Goal: Use online tool/utility

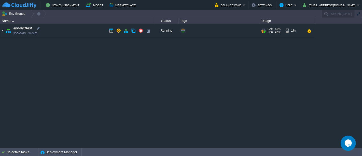
click at [4, 29] on img at bounding box center [2, 31] width 4 height 14
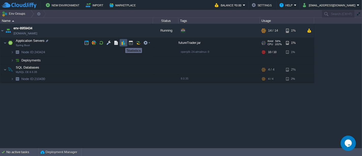
click at [122, 43] on button "button" at bounding box center [123, 42] width 5 height 5
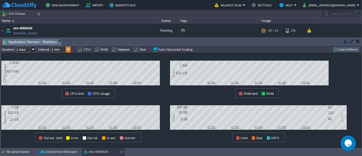
click at [69, 50] on img at bounding box center [68, 49] width 5 height 6
click at [66, 61] on div "5 min" at bounding box center [61, 62] width 20 height 6
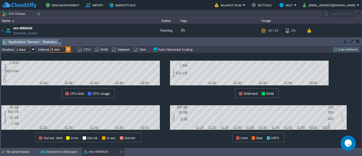
click at [67, 51] on img at bounding box center [68, 49] width 5 height 6
click at [63, 68] on div "10 min" at bounding box center [61, 69] width 20 height 6
type input "10 min"
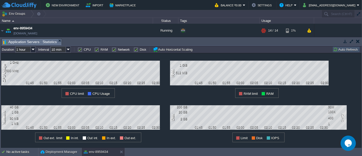
click at [345, 43] on td at bounding box center [345, 41] width 6 height 6
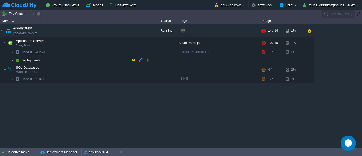
click at [13, 61] on img at bounding box center [12, 60] width 3 height 8
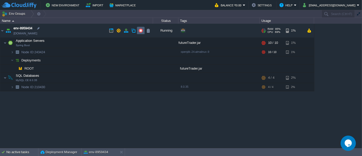
click at [143, 34] on td at bounding box center [141, 31] width 8 height 8
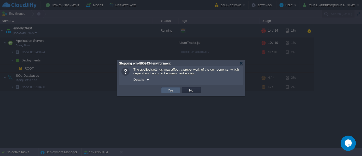
click at [176, 90] on td "Yes" at bounding box center [170, 90] width 19 height 6
